Goal: Task Accomplishment & Management: Complete application form

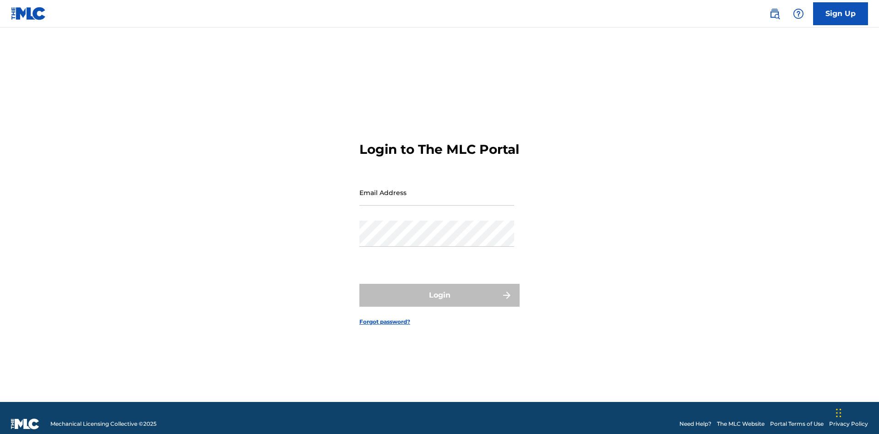
scroll to position [12, 0]
click at [437, 188] on input "Email Address" at bounding box center [437, 193] width 155 height 26
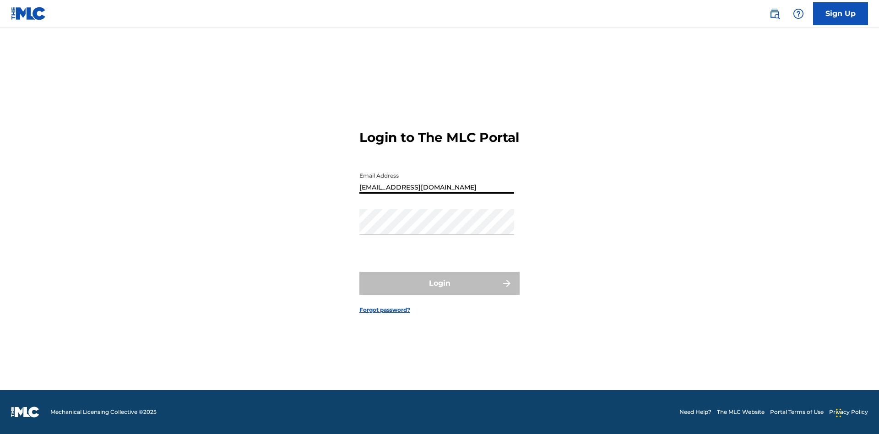
type input "Duke.McTesterson@gmail.com"
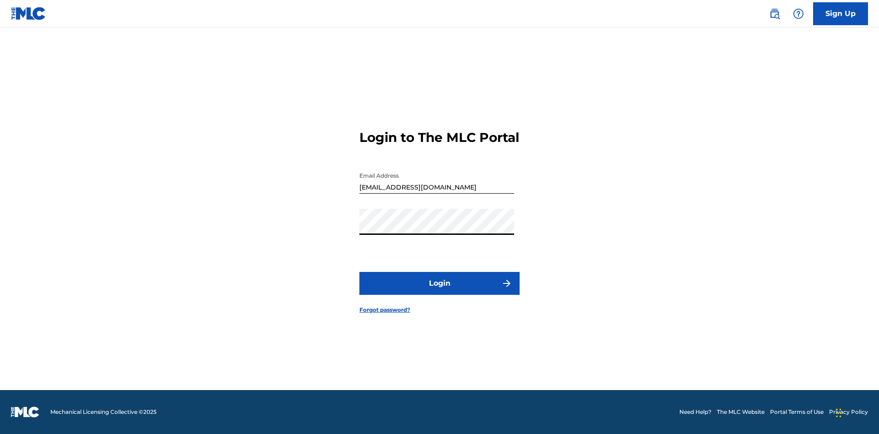
click at [440, 291] on button "Login" at bounding box center [440, 283] width 160 height 23
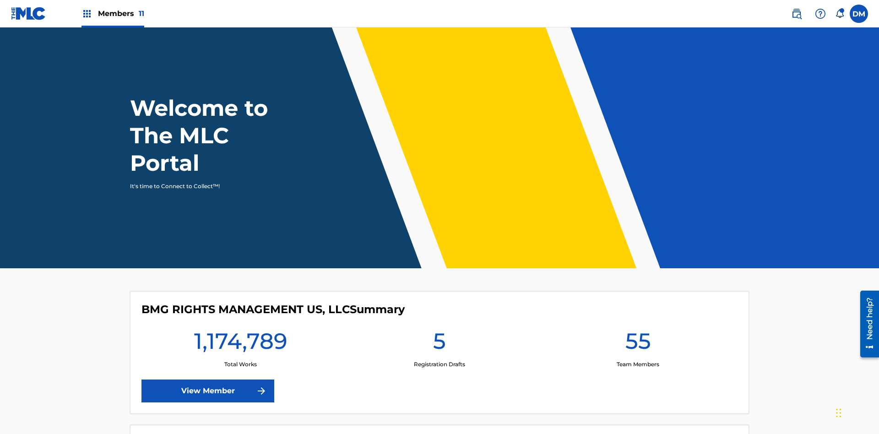
scroll to position [39, 0]
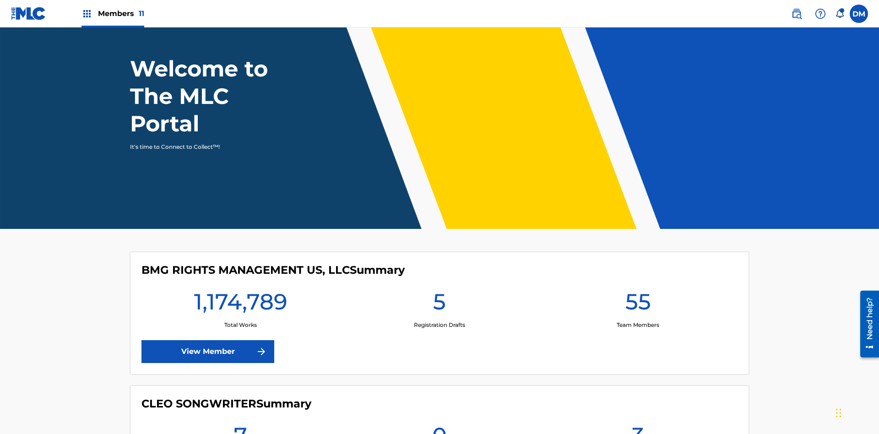
click at [859, 13] on label at bounding box center [859, 14] width 18 height 18
click at [859, 14] on input "DM Duke McTesterson duke.mctesterson@gmail.com Notification Preferences Profile…" at bounding box center [859, 14] width 0 height 0
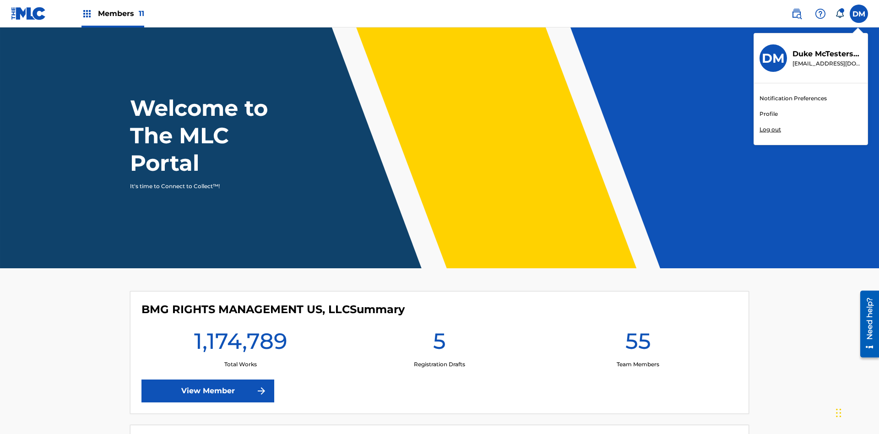
click at [769, 114] on link "Profile" at bounding box center [769, 114] width 18 height 8
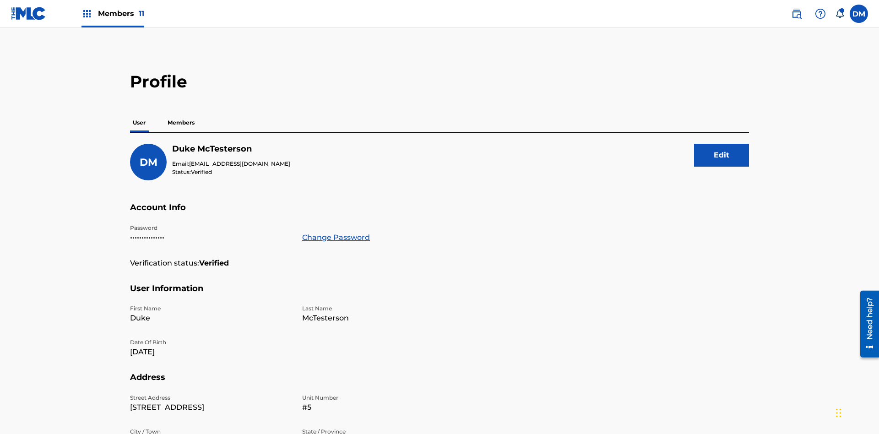
click at [181, 113] on p "Members" at bounding box center [181, 122] width 33 height 19
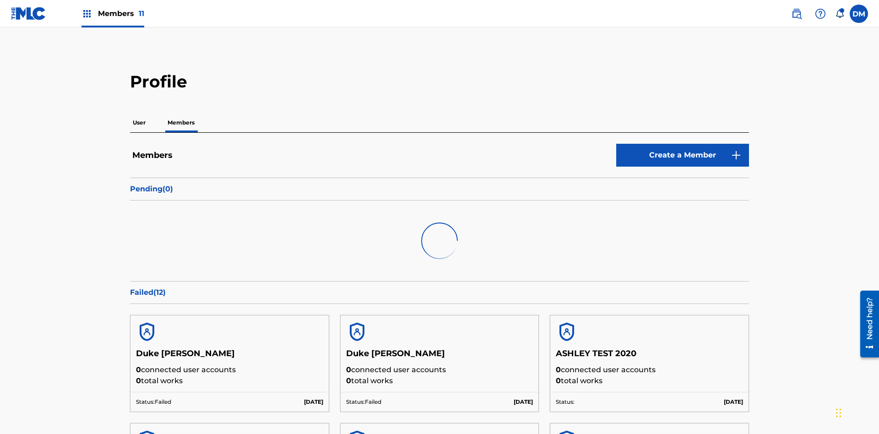
scroll to position [89, 0]
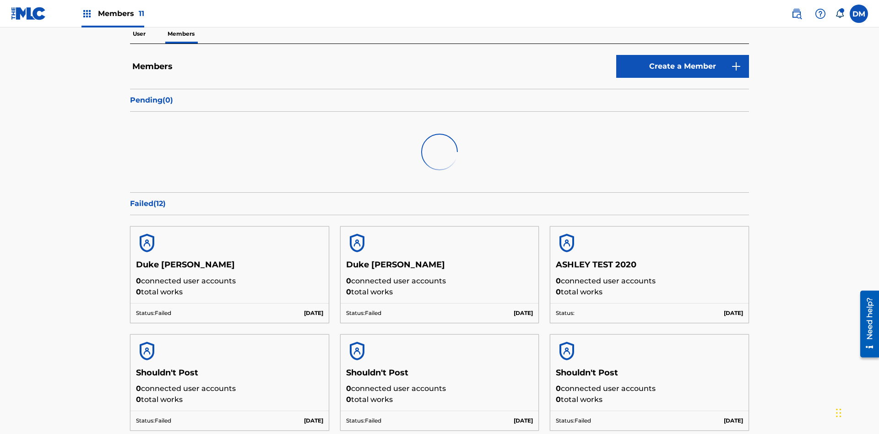
click at [683, 66] on link "Create a Member" at bounding box center [682, 66] width 133 height 23
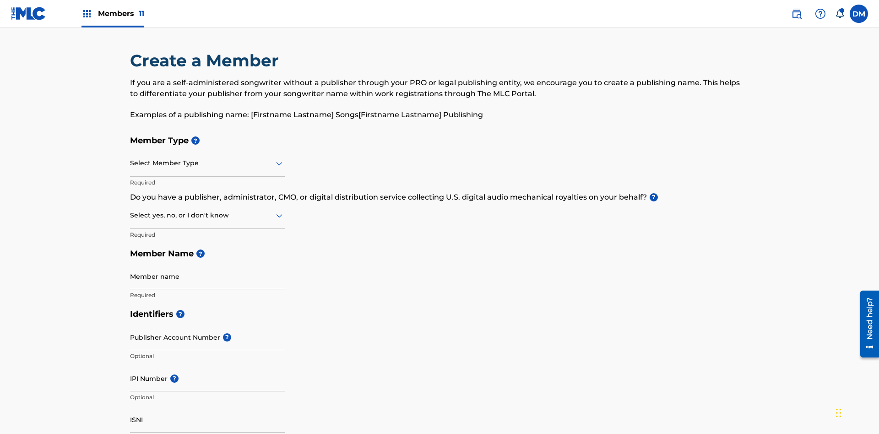
click at [131, 158] on input "text" at bounding box center [131, 163] width 2 height 10
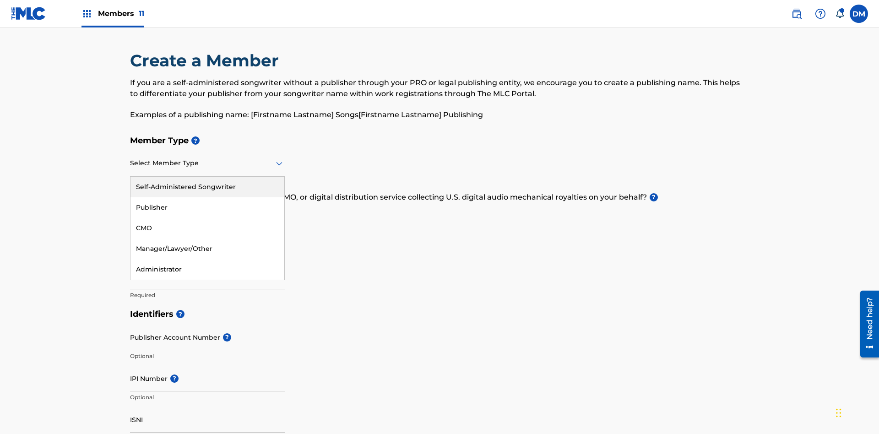
scroll to position [104, 0]
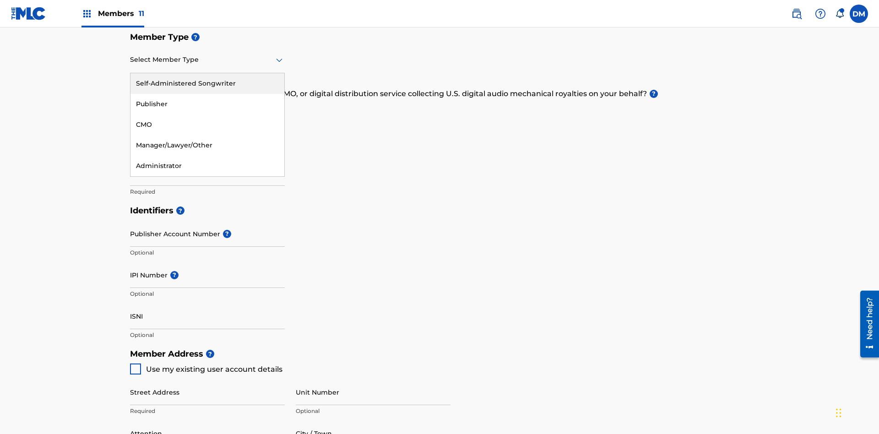
click at [207, 104] on div "Publisher" at bounding box center [208, 104] width 154 height 21
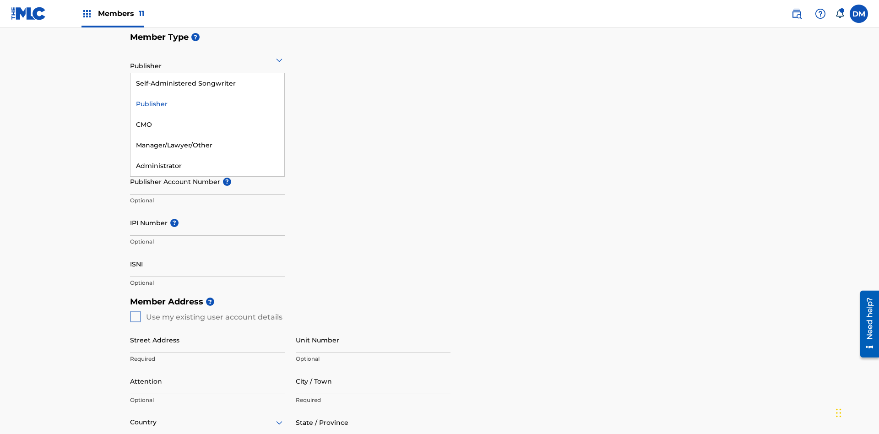
click at [207, 125] on div "CMO" at bounding box center [208, 124] width 154 height 21
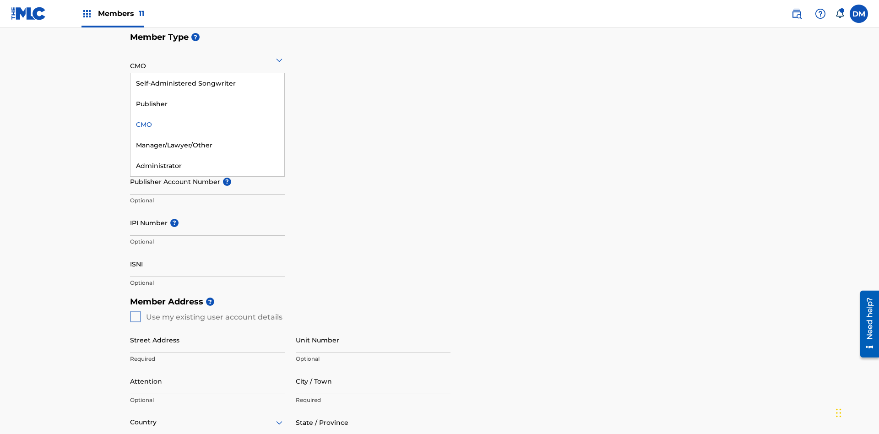
click at [207, 83] on div "Self-Administered Songwriter" at bounding box center [208, 83] width 154 height 21
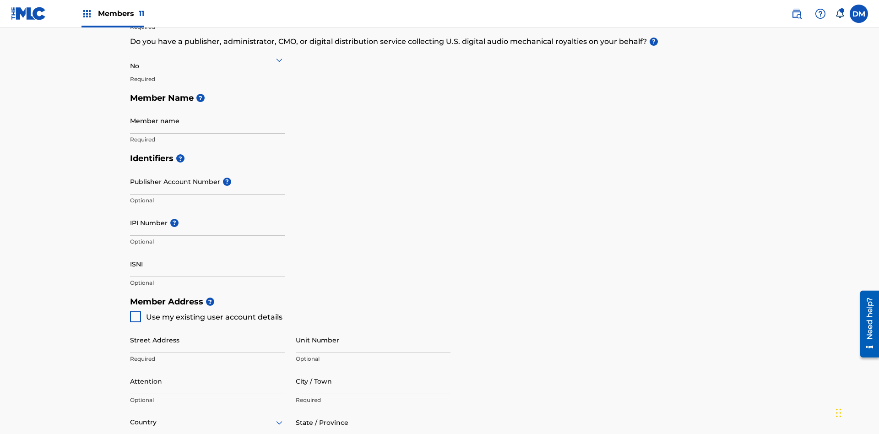
scroll to position [412, 0]
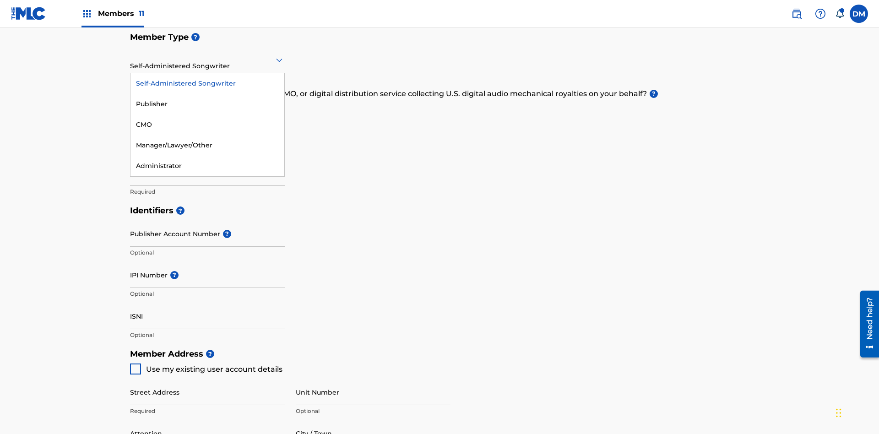
click at [207, 145] on div "Manager/Lawyer/Other" at bounding box center [208, 145] width 154 height 21
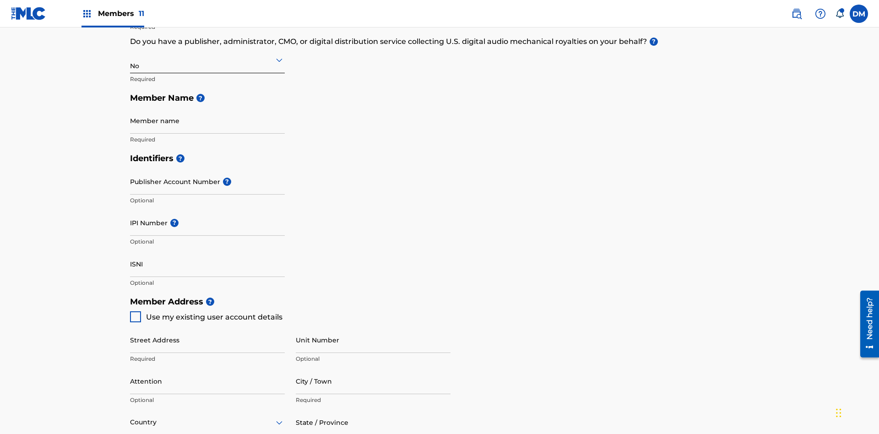
scroll to position [412, 0]
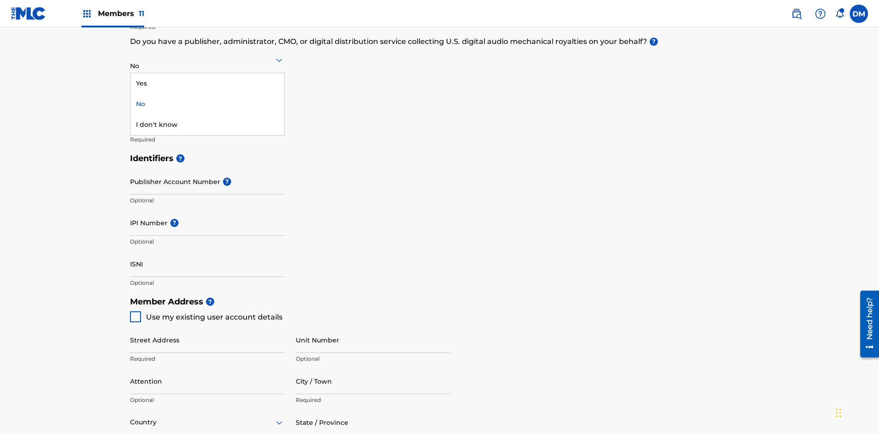
click at [207, 83] on div "Yes" at bounding box center [208, 83] width 154 height 21
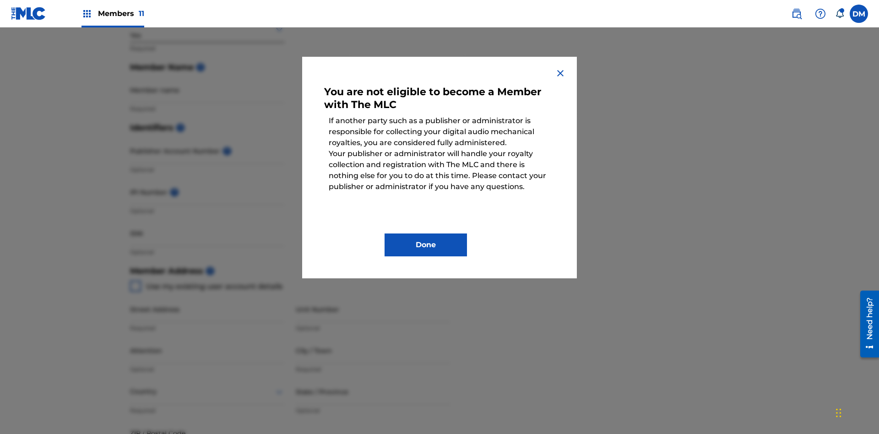
click at [426, 245] on button "Done" at bounding box center [426, 245] width 82 height 23
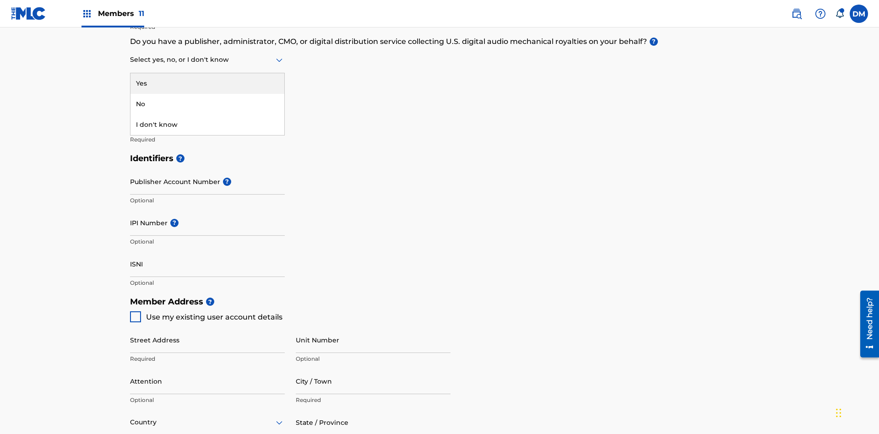
click at [207, 125] on div "I don't know" at bounding box center [208, 124] width 154 height 21
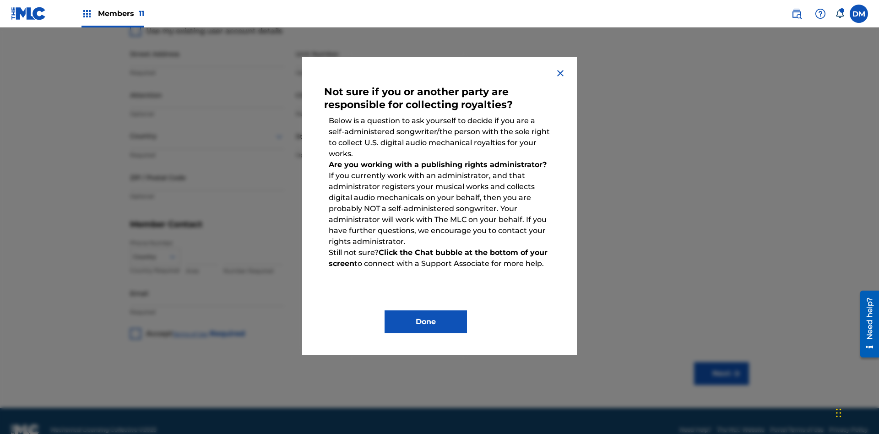
click at [426, 322] on button "Done" at bounding box center [426, 322] width 82 height 23
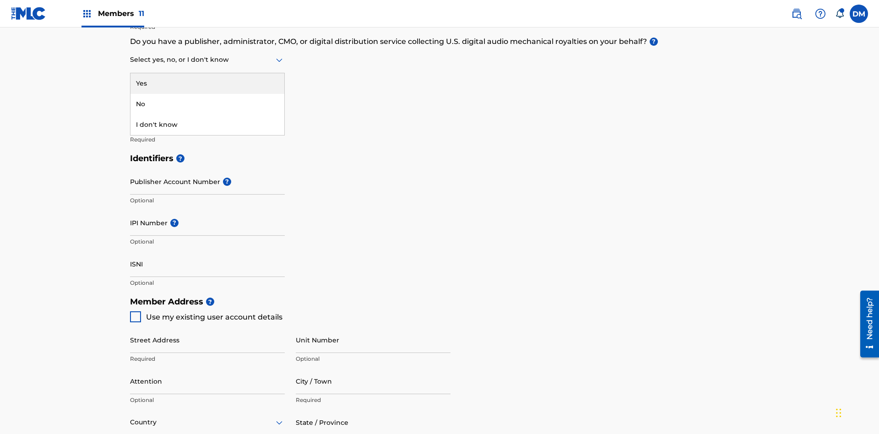
click at [207, 104] on div "No" at bounding box center [208, 104] width 154 height 21
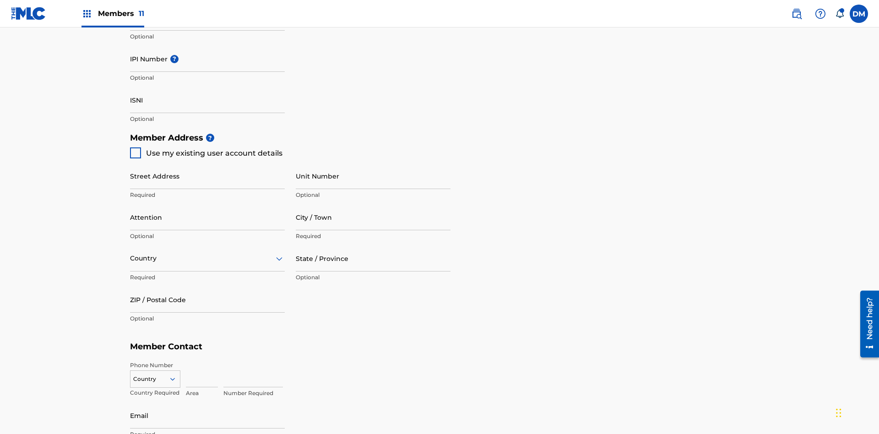
scroll to position [398, 0]
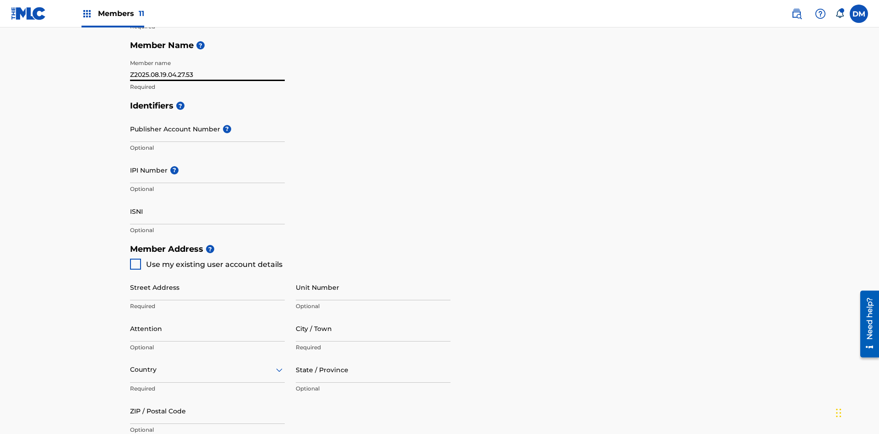
type input "Z2025.08.19.04.27.53"
click at [207, 274] on input "Street Address" at bounding box center [207, 287] width 155 height 26
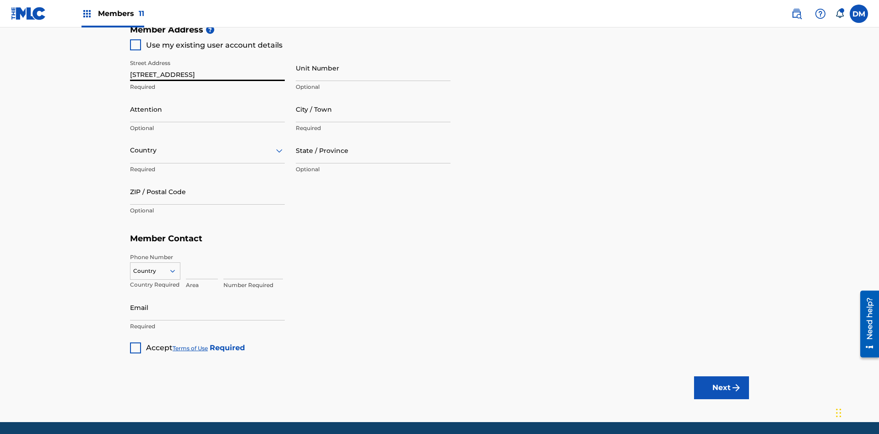
type input "123 Main St"
click at [373, 68] on input "Unit Number" at bounding box center [373, 68] width 155 height 26
type input "Unit A"
click at [207, 96] on input "Attention" at bounding box center [207, 109] width 155 height 26
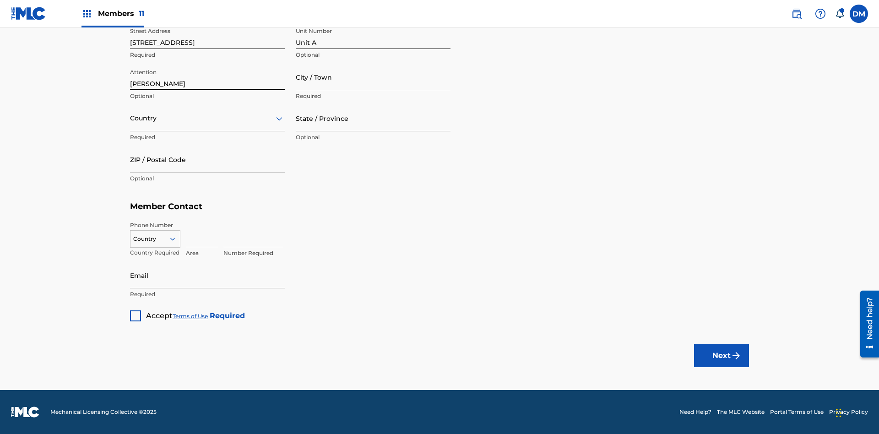
type input "Steve"
click at [373, 77] on input "City / Town" at bounding box center [373, 77] width 155 height 26
type input "London"
click at [131, 118] on input "text" at bounding box center [131, 119] width 2 height 10
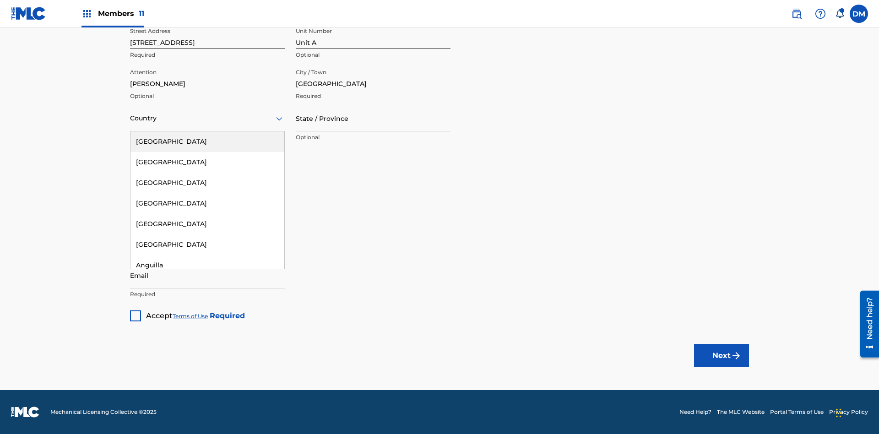
click at [207, 142] on div "United States" at bounding box center [208, 141] width 154 height 21
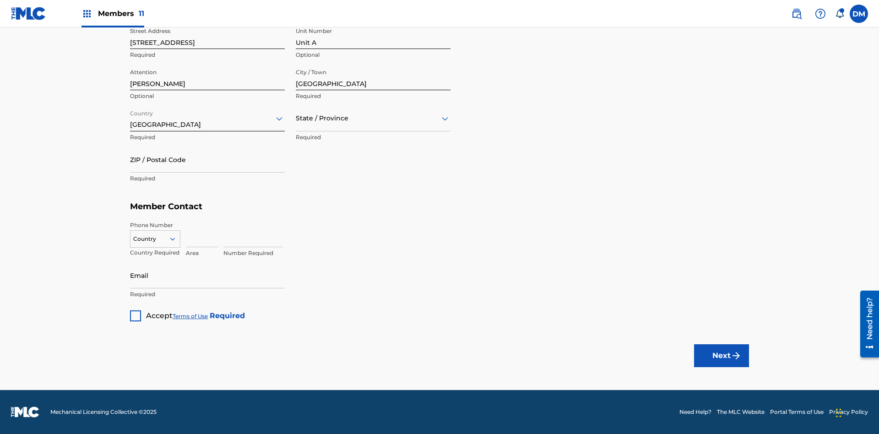
click at [296, 118] on input "text" at bounding box center [297, 119] width 2 height 10
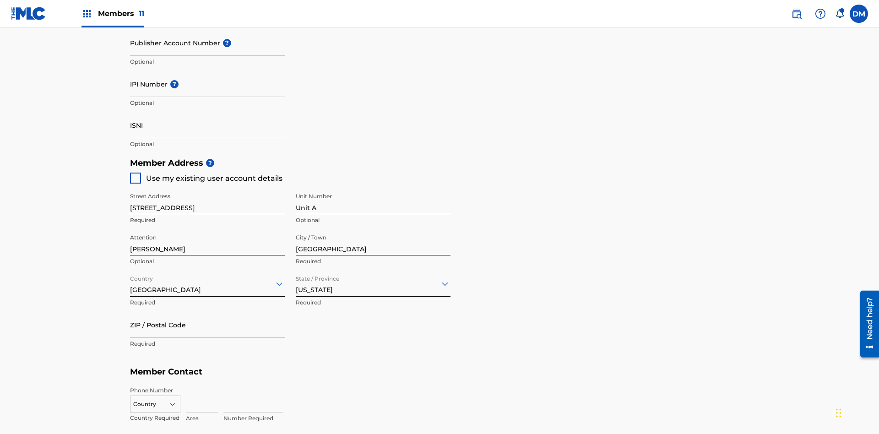
click at [207, 312] on input "ZIP / Postal Code" at bounding box center [207, 325] width 155 height 26
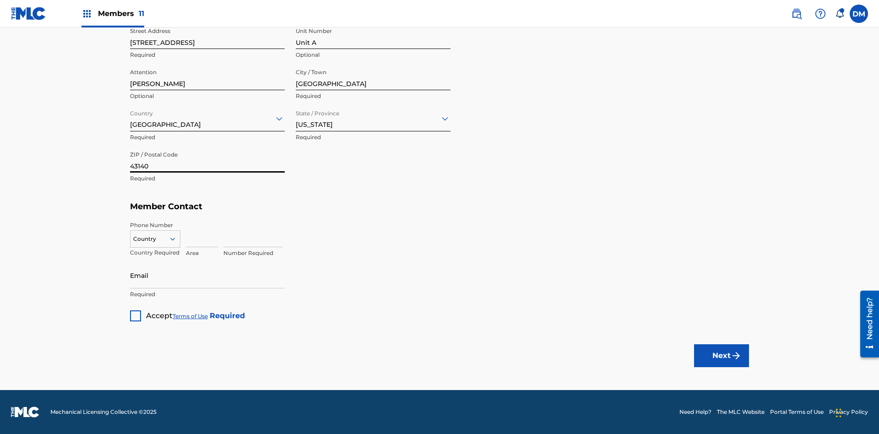
type input "43140"
click at [176, 239] on icon at bounding box center [173, 239] width 8 height 8
click at [155, 253] on div "US, CA +1" at bounding box center [155, 262] width 49 height 36
click at [202, 234] on input at bounding box center [202, 234] width 32 height 26
type input "740"
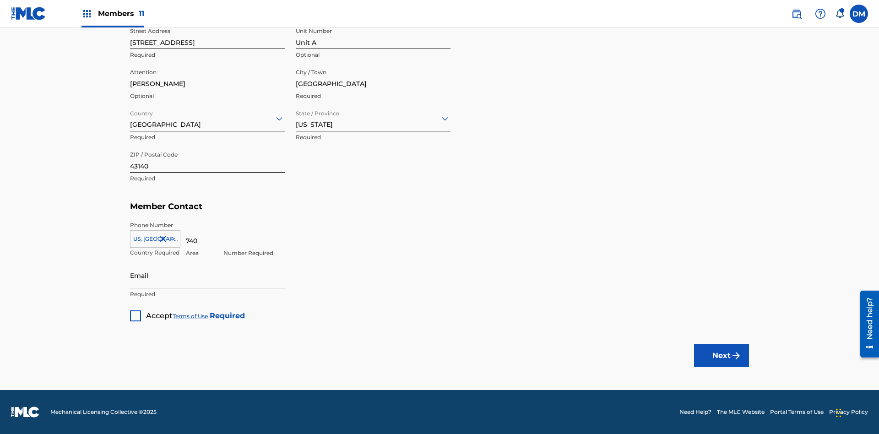
click at [253, 234] on input at bounding box center [254, 234] width 60 height 26
type input "8675309"
click at [207, 275] on input "Email" at bounding box center [207, 275] width 155 height 26
type input "SteveMiller@email.com"
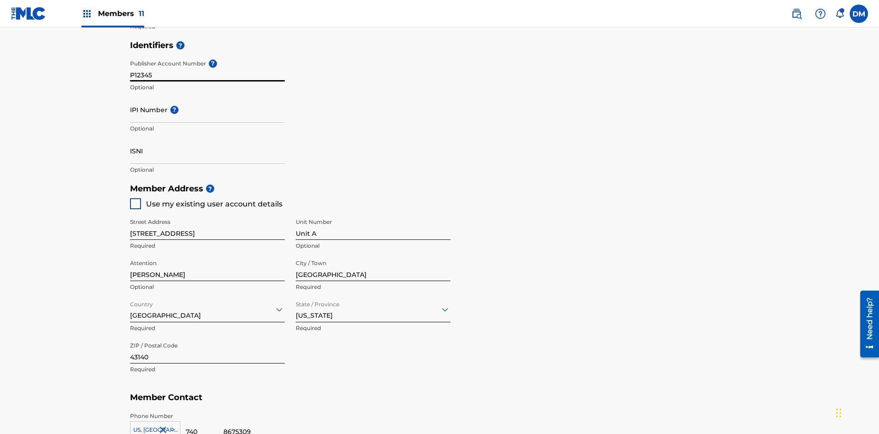
type input "P12345"
click at [207, 97] on input "IPI Number ?" at bounding box center [207, 110] width 155 height 26
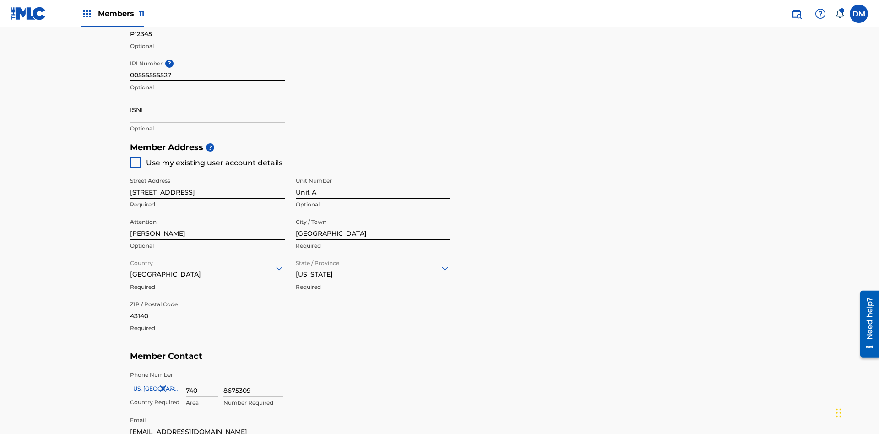
type input "00555555527"
click at [207, 97] on input "ISNI" at bounding box center [207, 110] width 155 height 26
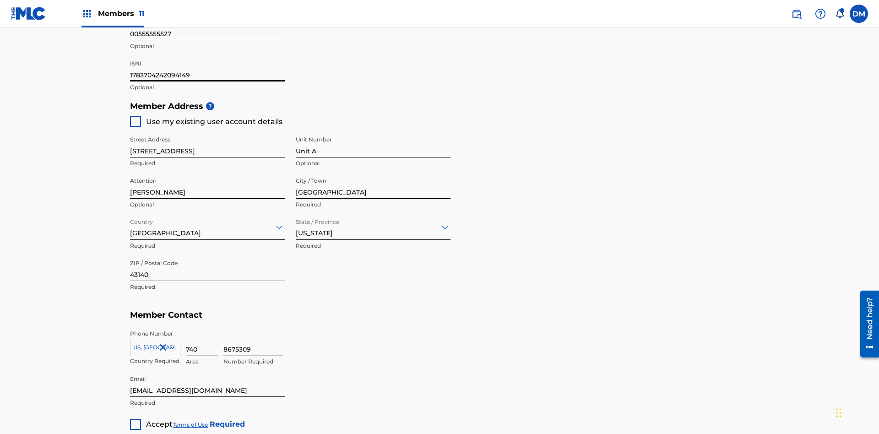
type input "1783704242094149"
click at [136, 419] on div at bounding box center [135, 424] width 11 height 11
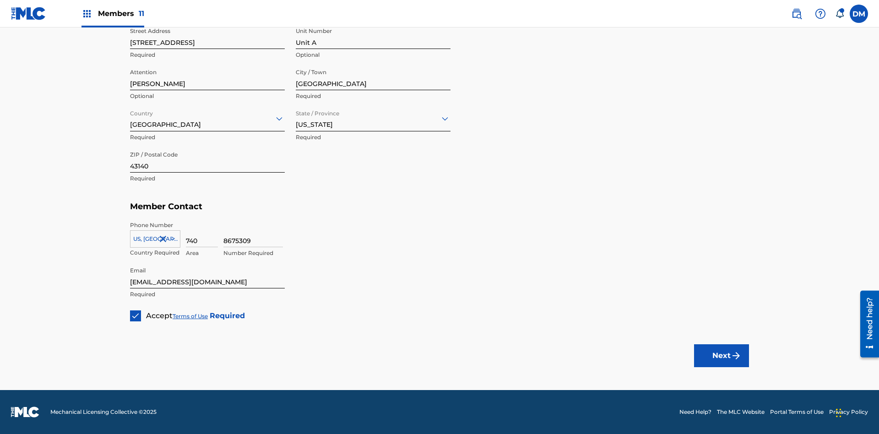
click at [722, 355] on button "Next" at bounding box center [721, 355] width 55 height 23
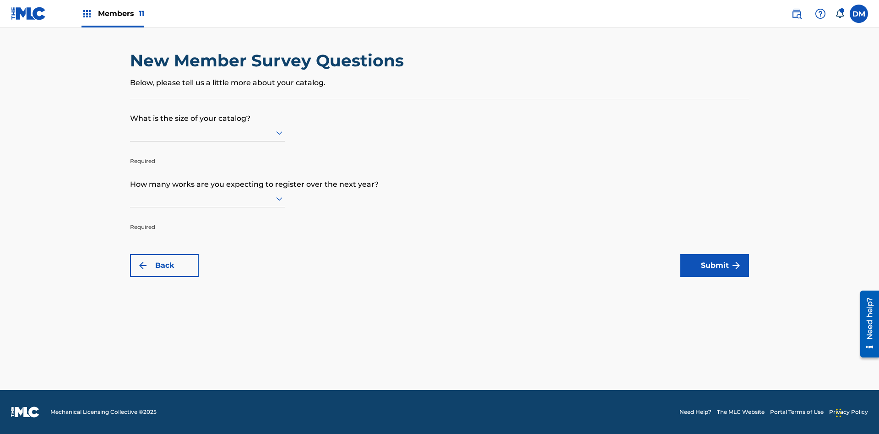
click at [131, 132] on input "text" at bounding box center [131, 133] width 2 height 10
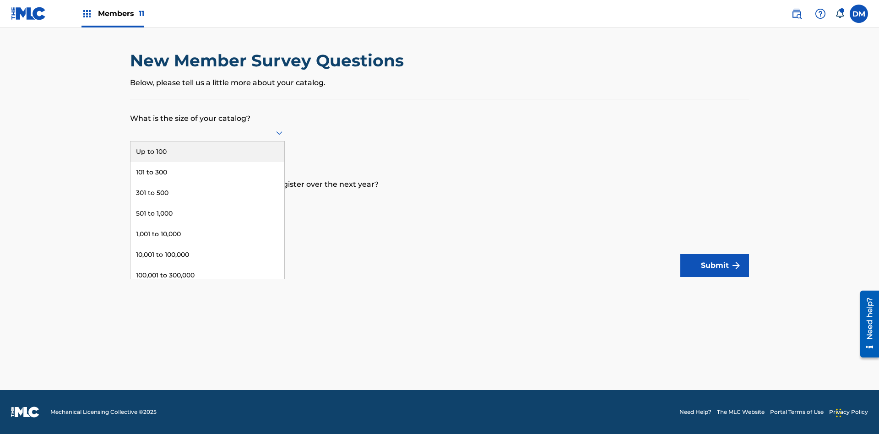
click at [207, 275] on div "100,001 to 300,000" at bounding box center [208, 275] width 154 height 21
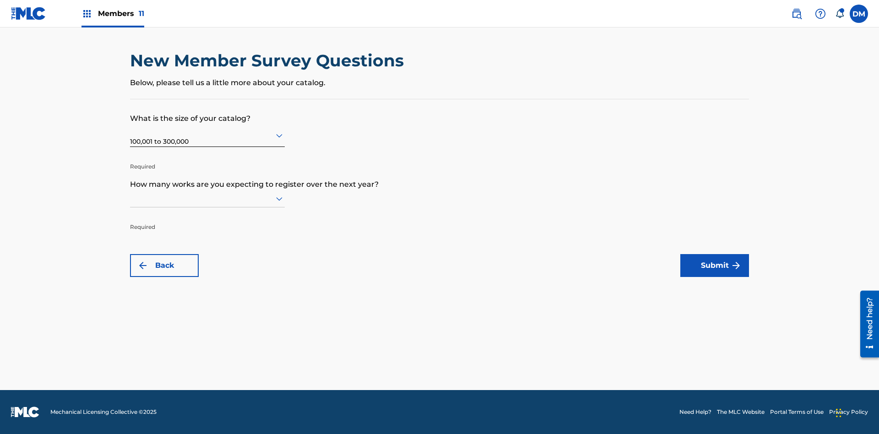
click at [131, 198] on input "text" at bounding box center [131, 199] width 2 height 10
click at [207, 259] on div "301 to 500" at bounding box center [208, 259] width 154 height 21
click at [715, 266] on button "Submit" at bounding box center [715, 265] width 69 height 23
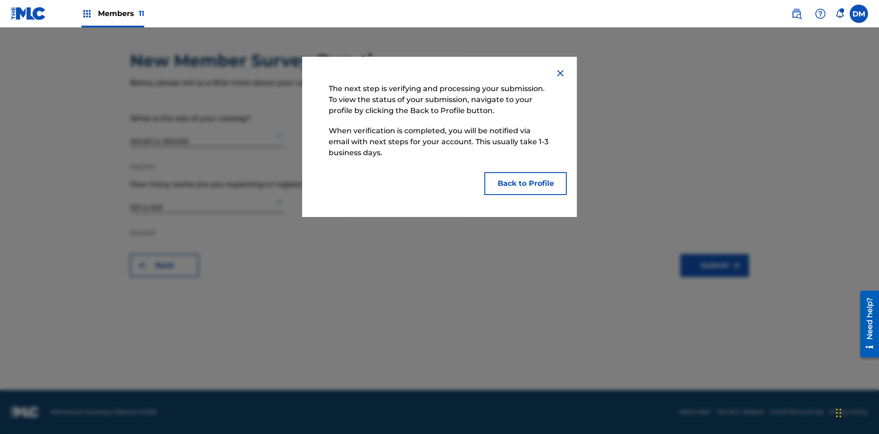
click at [526, 184] on button "Back to Profile" at bounding box center [526, 183] width 82 height 23
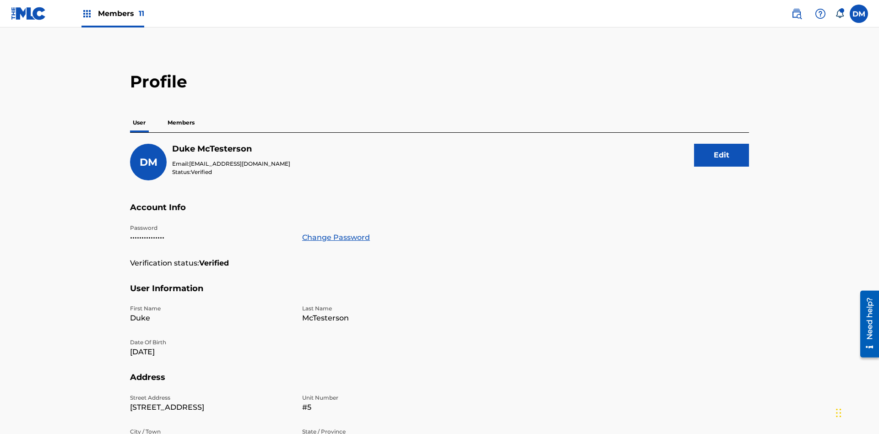
click at [181, 113] on p "Members" at bounding box center [181, 122] width 33 height 19
